Goal: Transaction & Acquisition: Purchase product/service

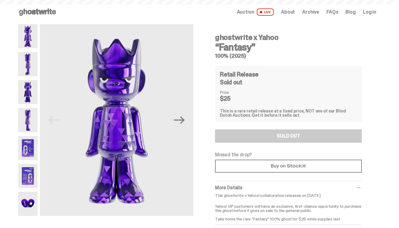
click at [249, 15] on span "Auction" at bounding box center [246, 12] width 18 height 5
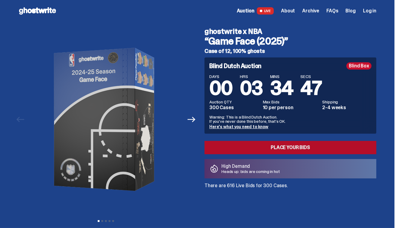
scroll to position [1, 0]
click at [264, 146] on link "Place your Bids" at bounding box center [290, 147] width 172 height 13
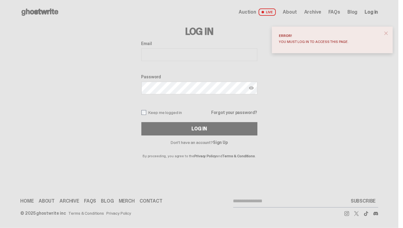
click at [184, 51] on input "Email" at bounding box center [199, 54] width 116 height 13
click at [383, 32] on button "close" at bounding box center [386, 33] width 11 height 11
